Goal: Information Seeking & Learning: Learn about a topic

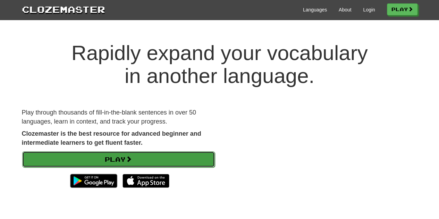
click at [115, 161] on link "Play" at bounding box center [118, 159] width 192 height 16
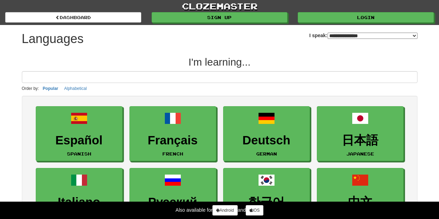
select select "*******"
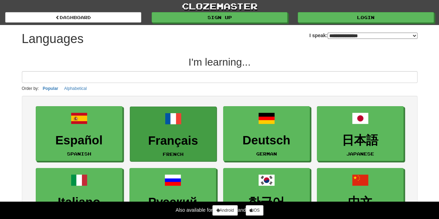
scroll to position [8, 0]
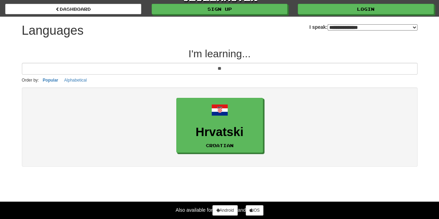
type input "**"
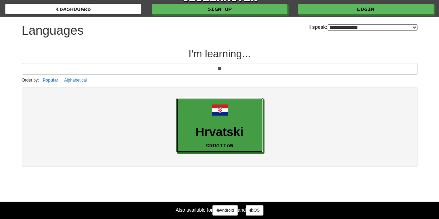
click at [208, 130] on h3 "Hrvatski" at bounding box center [219, 132] width 79 height 14
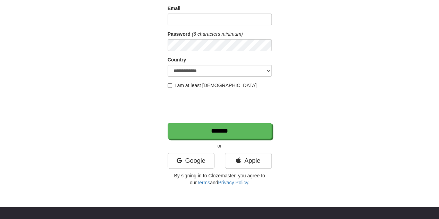
scroll to position [79, 0]
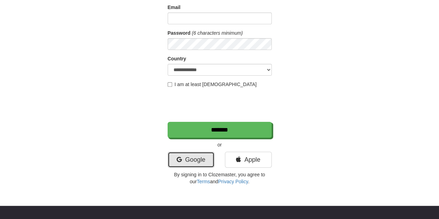
click at [206, 157] on link "Google" at bounding box center [191, 160] width 47 height 16
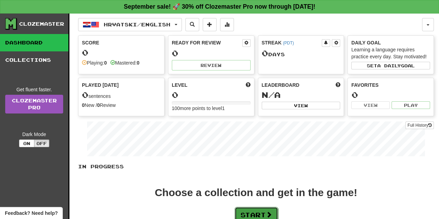
click at [250, 207] on button "Start" at bounding box center [255, 215] width 43 height 16
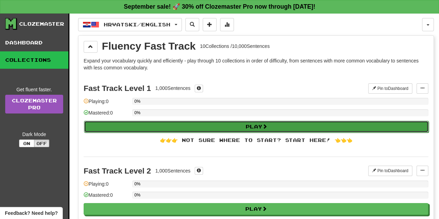
click at [259, 125] on button "Play" at bounding box center [256, 127] width 344 height 12
select select "**"
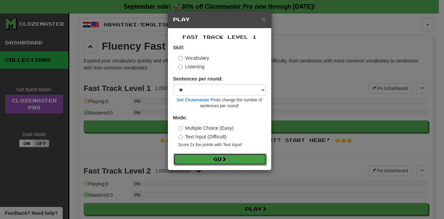
click at [214, 159] on button "Go" at bounding box center [219, 159] width 93 height 12
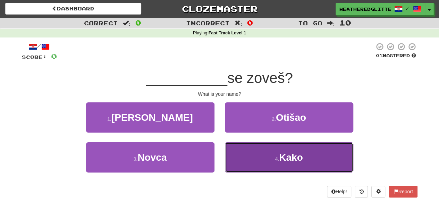
click at [272, 165] on button "4 . Kako" at bounding box center [289, 157] width 128 height 30
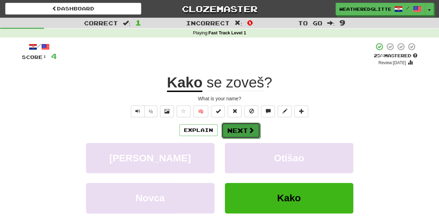
click at [251, 137] on button "Next" at bounding box center [240, 130] width 39 height 16
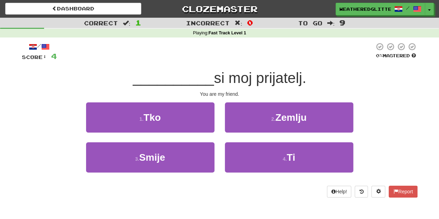
click at [185, 102] on div "/ Score: 4 0 % Mastered __________ si moj prijatelj. You are my friend. 1 . Tko…" at bounding box center [219, 119] width 395 height 155
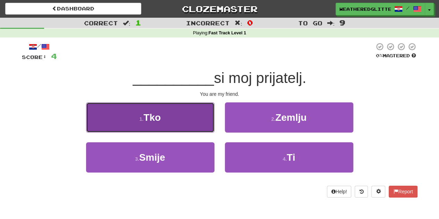
click at [184, 105] on button "1 . Tko" at bounding box center [150, 117] width 128 height 30
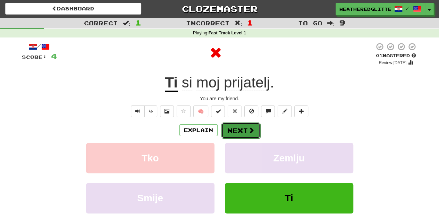
click at [235, 130] on button "Next" at bounding box center [240, 130] width 39 height 16
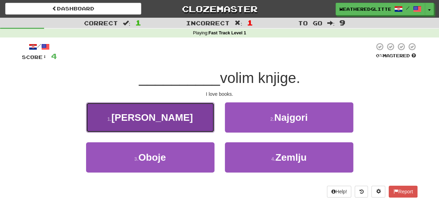
click at [180, 121] on button "1 . Ja" at bounding box center [150, 117] width 128 height 30
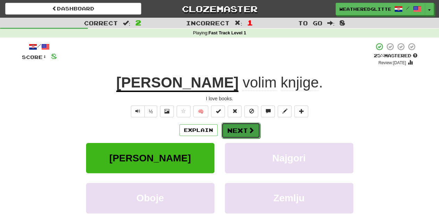
click at [250, 127] on span at bounding box center [251, 130] width 6 height 6
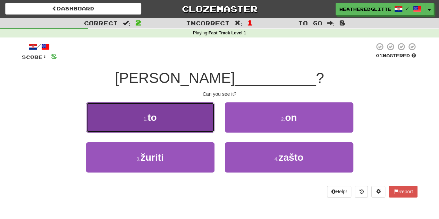
click at [182, 127] on button "1 . to" at bounding box center [150, 117] width 128 height 30
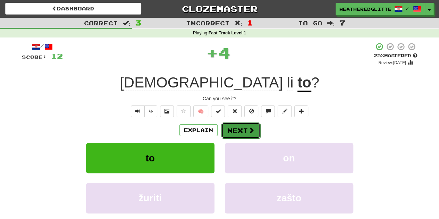
click at [237, 128] on button "Next" at bounding box center [240, 130] width 39 height 16
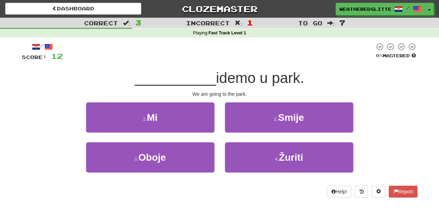
click at [173, 179] on div "3 . Oboje" at bounding box center [150, 162] width 139 height 40
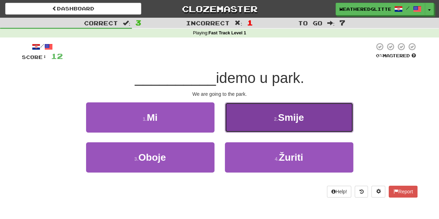
click at [268, 127] on button "2 . [GEOGRAPHIC_DATA]" at bounding box center [289, 117] width 128 height 30
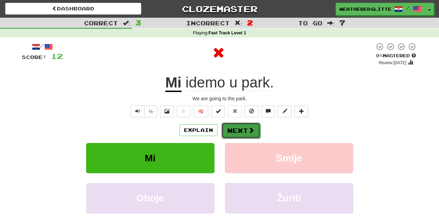
click at [240, 133] on button "Next" at bounding box center [240, 130] width 39 height 16
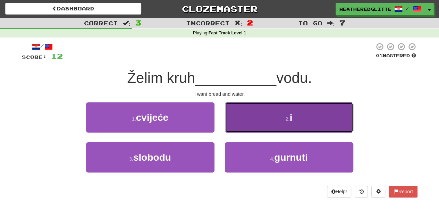
click at [273, 113] on button "2 . i" at bounding box center [289, 117] width 128 height 30
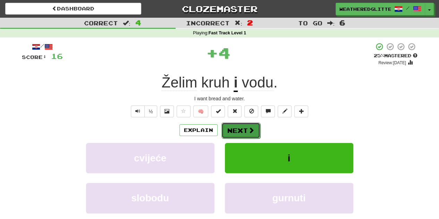
click at [255, 123] on button "Next" at bounding box center [240, 130] width 39 height 16
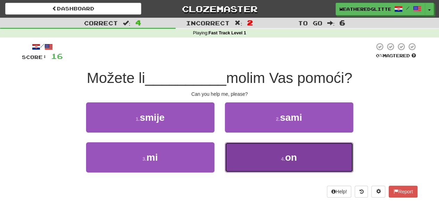
click at [269, 151] on button "4 . on" at bounding box center [289, 157] width 128 height 30
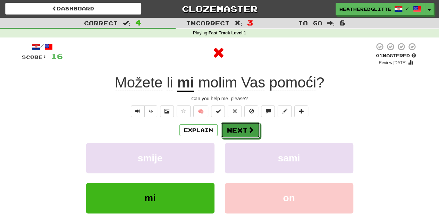
drag, startPoint x: 233, startPoint y: 132, endPoint x: 299, endPoint y: 137, distance: 66.1
click at [299, 137] on div "Explain Next" at bounding box center [219, 130] width 395 height 16
click at [245, 128] on button "Next" at bounding box center [240, 130] width 39 height 16
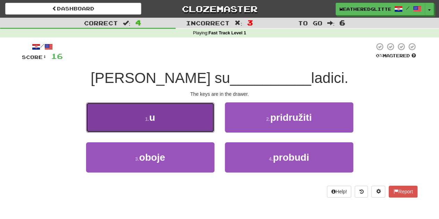
click at [180, 120] on button "1 . u" at bounding box center [150, 117] width 128 height 30
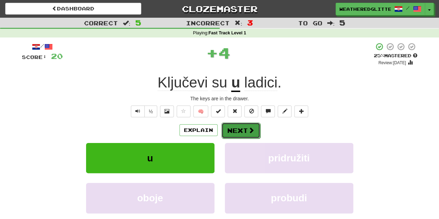
click at [234, 127] on button "Next" at bounding box center [240, 130] width 39 height 16
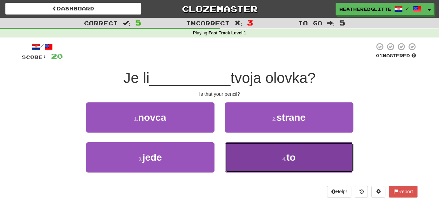
click at [265, 165] on button "4 . to" at bounding box center [289, 157] width 128 height 30
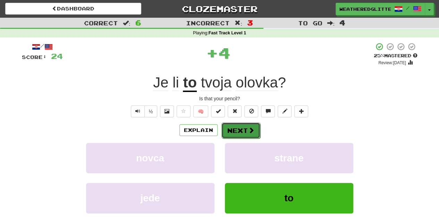
click at [236, 126] on button "Next" at bounding box center [240, 130] width 39 height 16
